Goal: Information Seeking & Learning: Learn about a topic

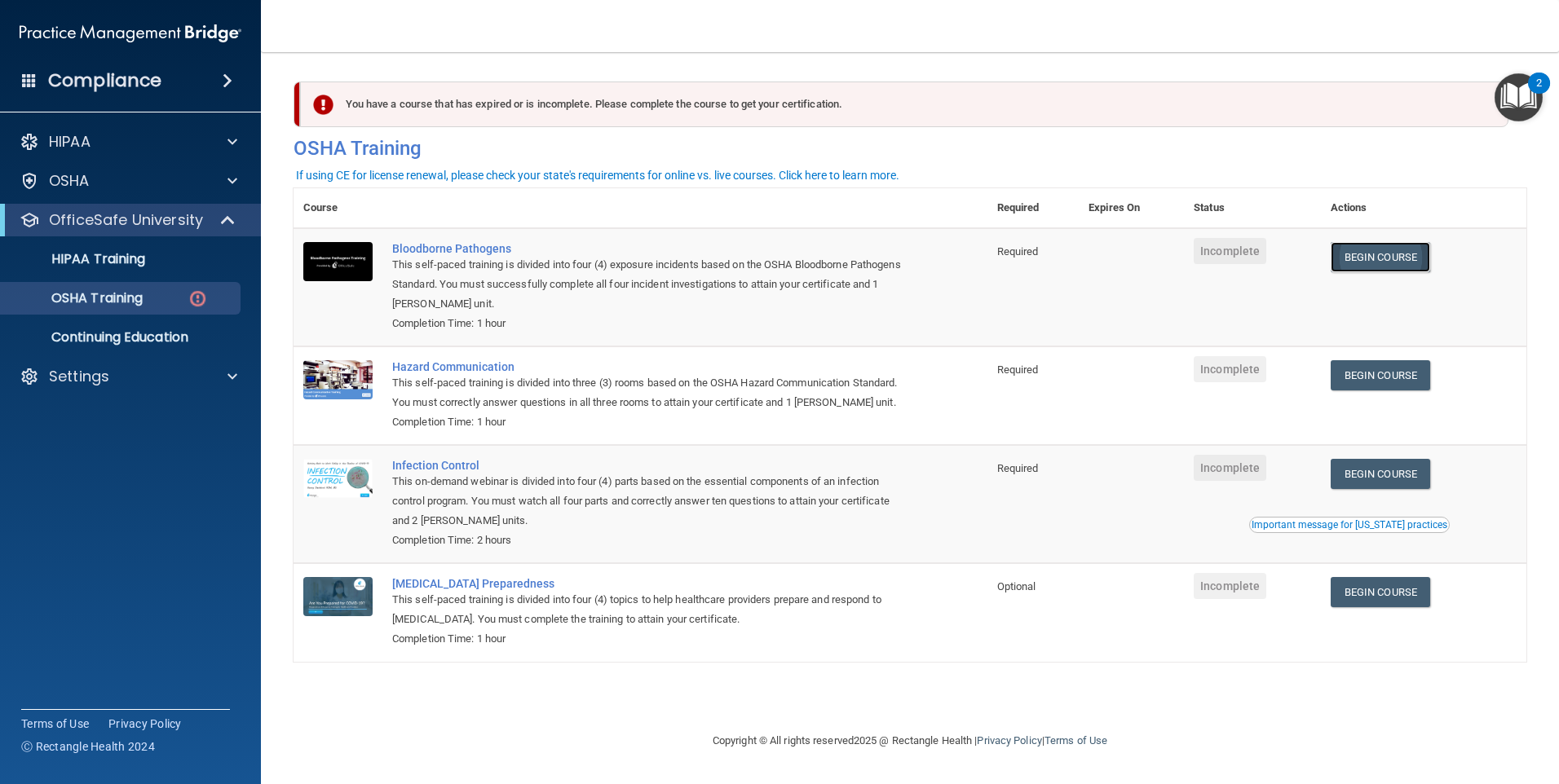
click at [1390, 255] on link "Begin Course" at bounding box center [1380, 257] width 100 height 30
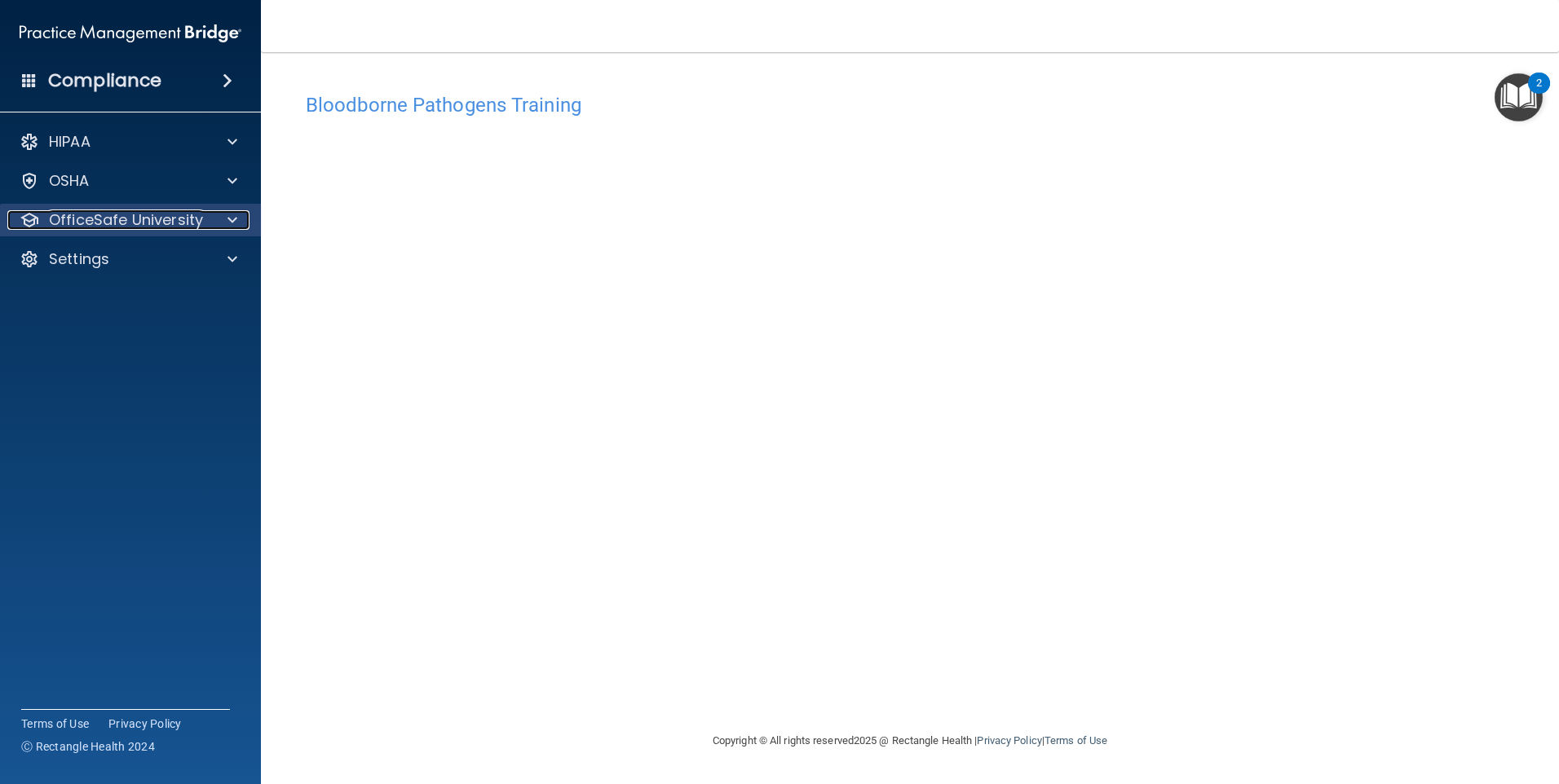
click at [217, 214] on div at bounding box center [229, 220] width 41 height 19
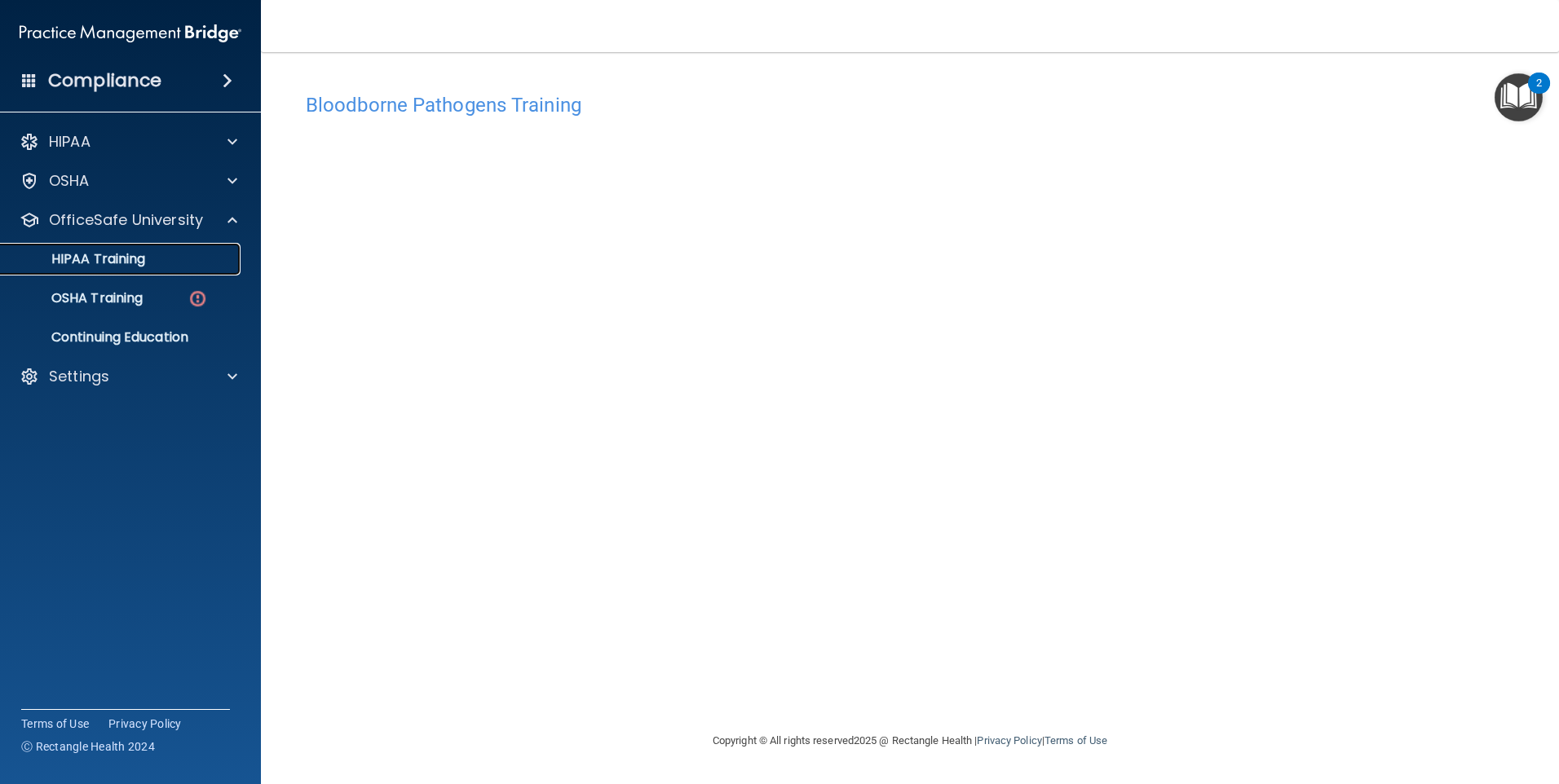
click at [125, 269] on link "HIPAA Training" at bounding box center [111, 259] width 256 height 32
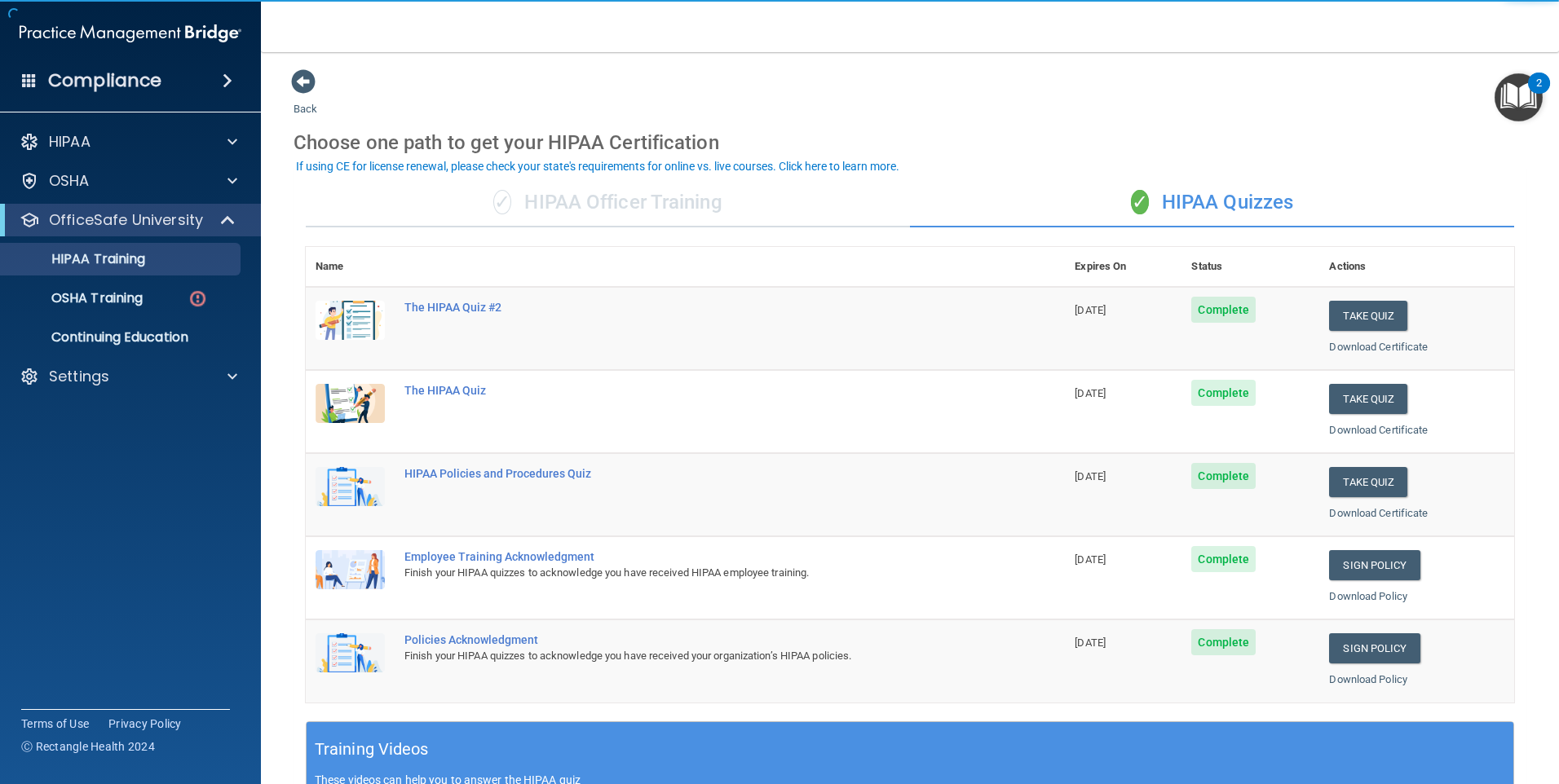
click at [631, 214] on div "✓ HIPAA Officer Training" at bounding box center [607, 203] width 604 height 49
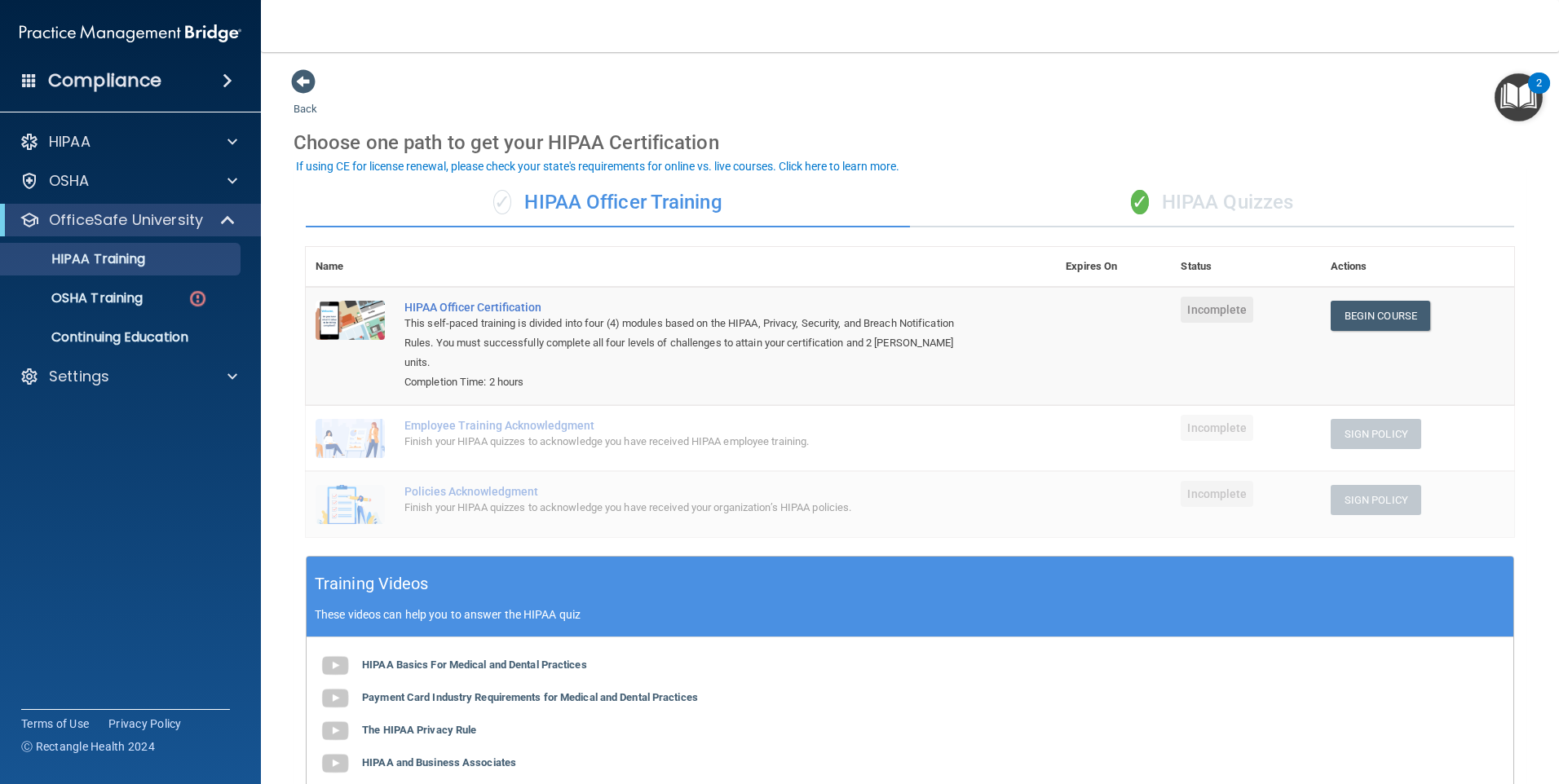
click at [1162, 208] on div "✓ HIPAA Quizzes" at bounding box center [1211, 203] width 604 height 49
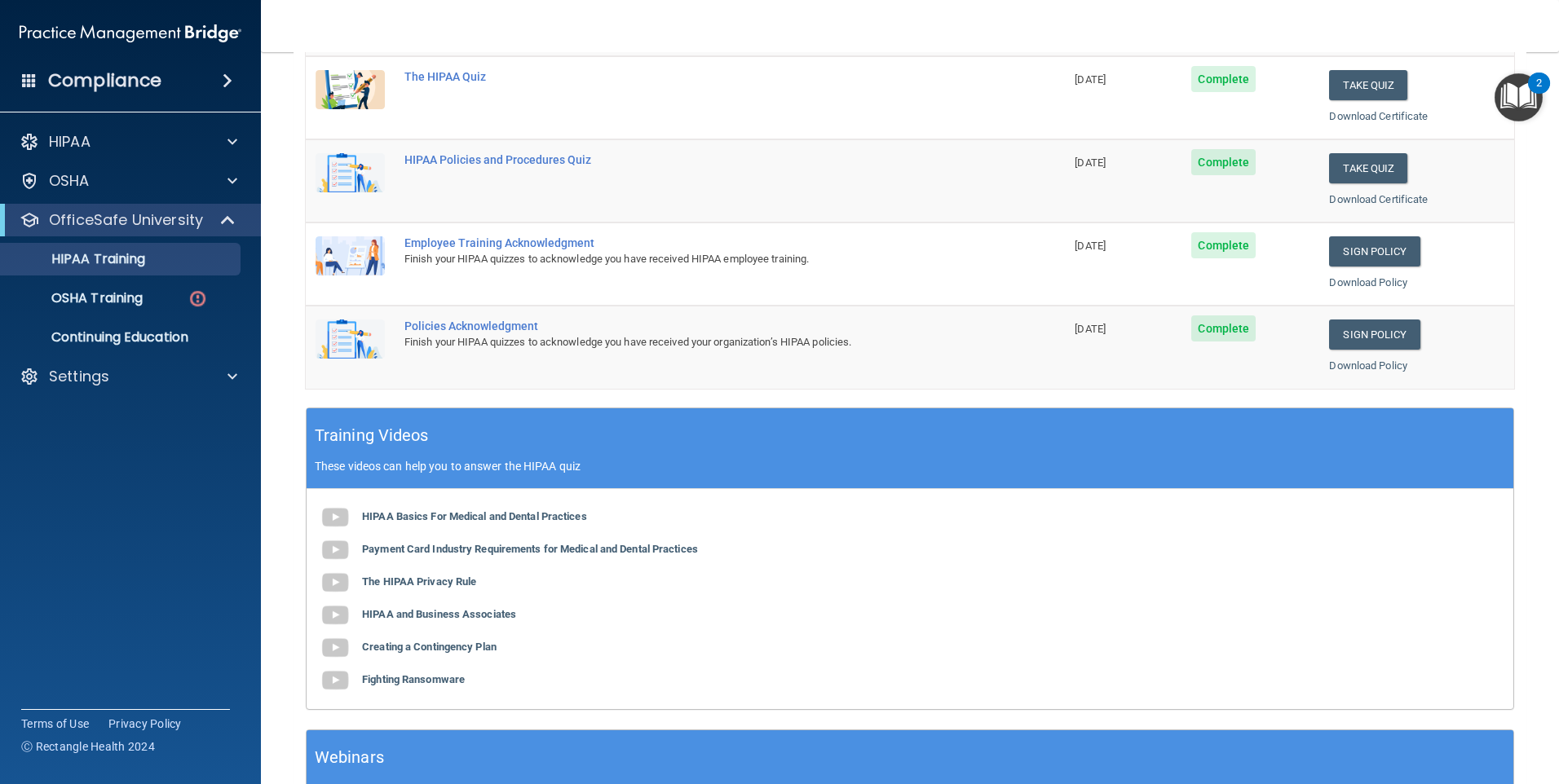
scroll to position [444, 0]
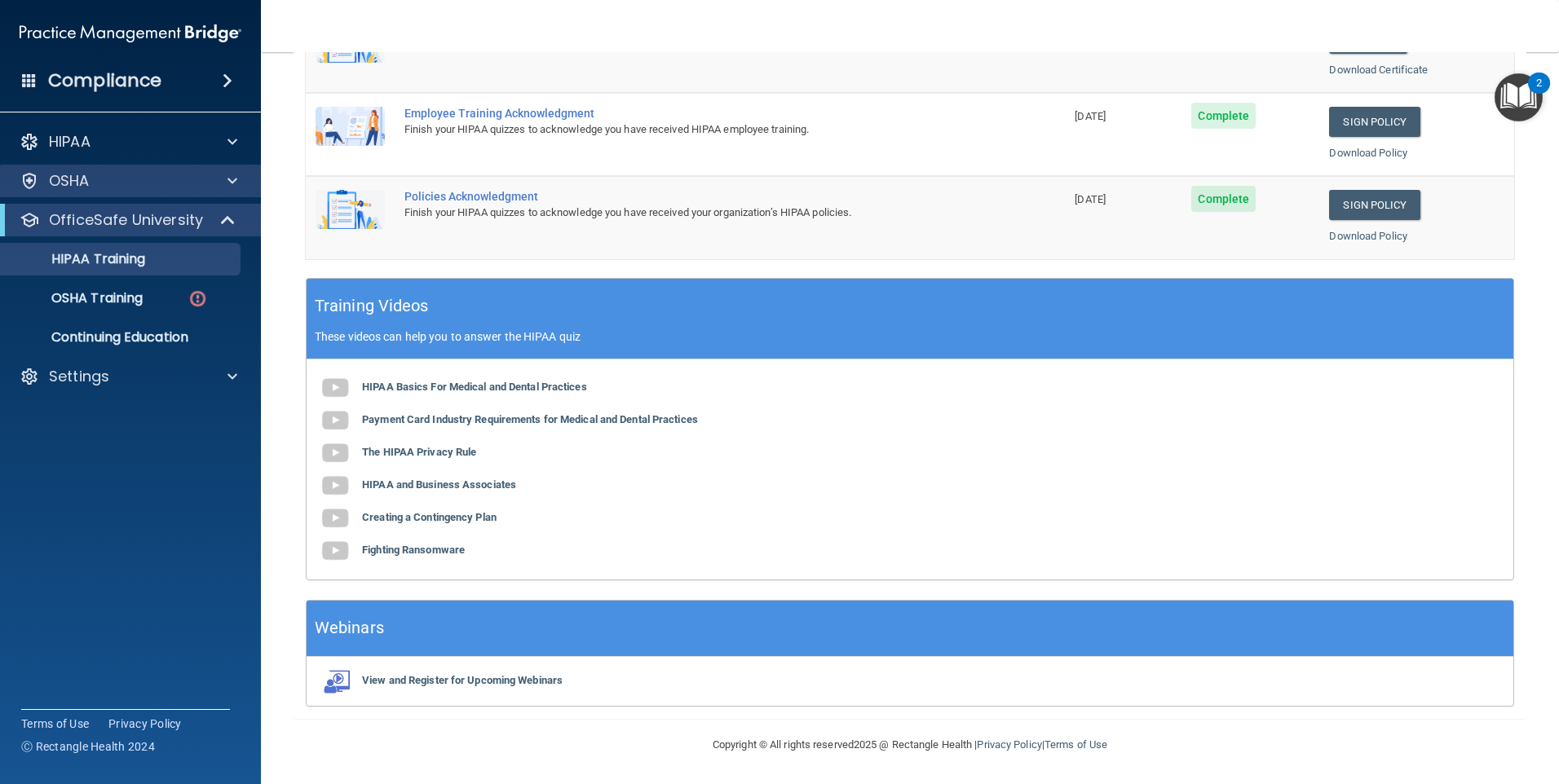
click at [242, 172] on div "OSHA" at bounding box center [130, 180] width 262 height 32
click at [156, 183] on div "OSHA" at bounding box center [108, 181] width 202 height 19
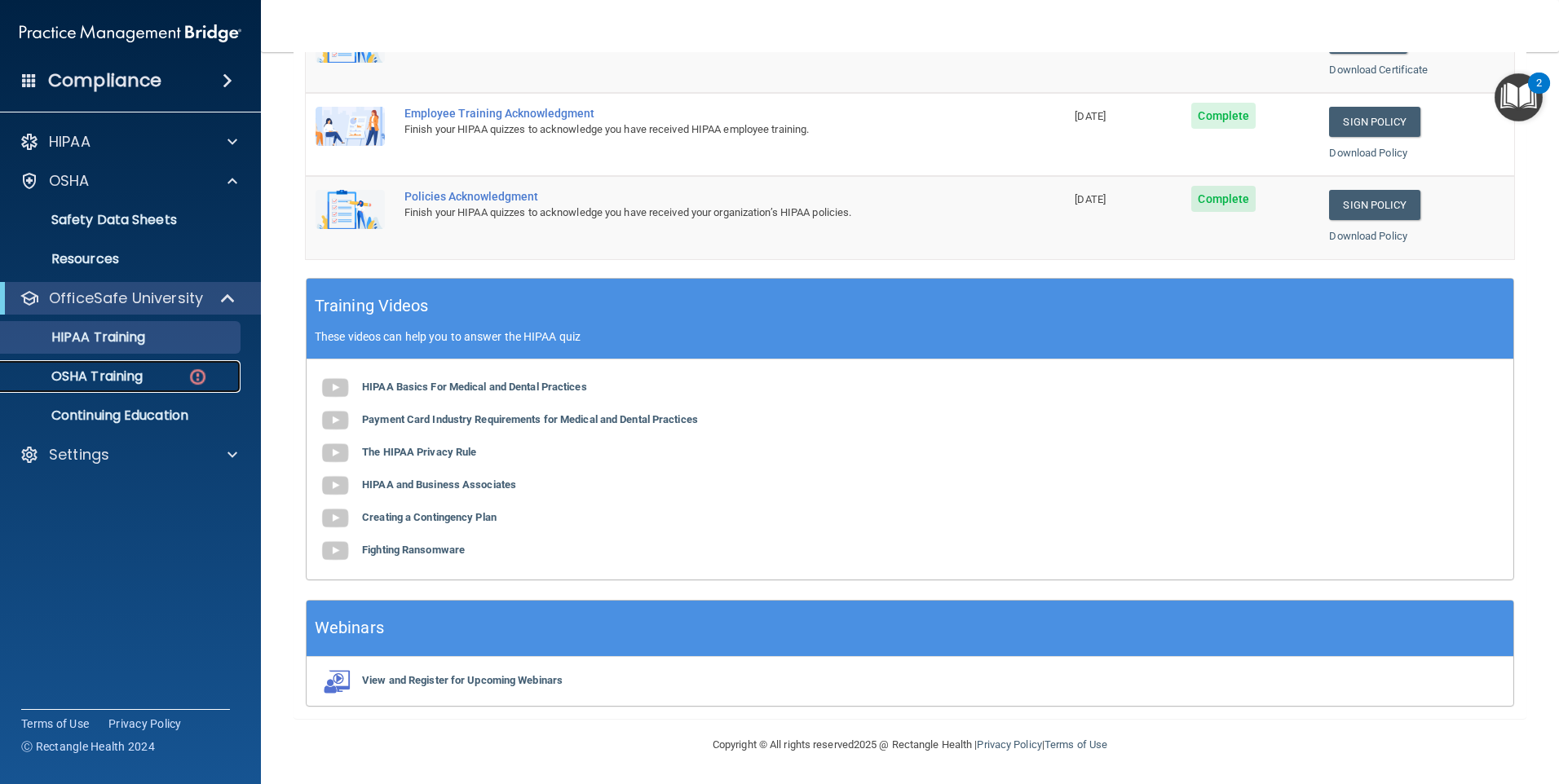
click at [106, 375] on p "OSHA Training" at bounding box center [76, 376] width 132 height 17
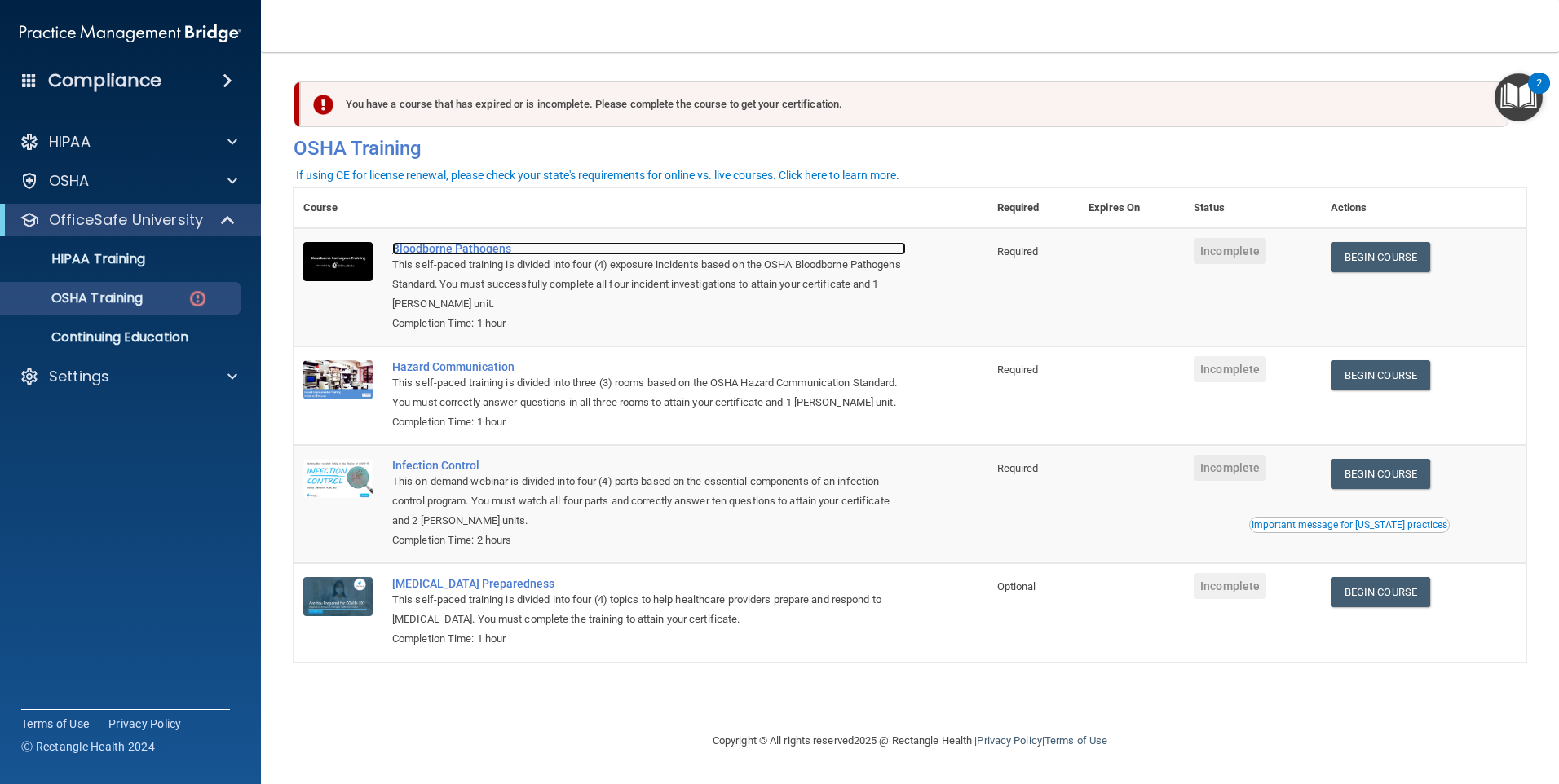
click at [433, 247] on div "Bloodborne Pathogens" at bounding box center [649, 248] width 514 height 13
click at [1371, 262] on link "Begin Course" at bounding box center [1380, 257] width 100 height 30
